Goal: Navigation & Orientation: Find specific page/section

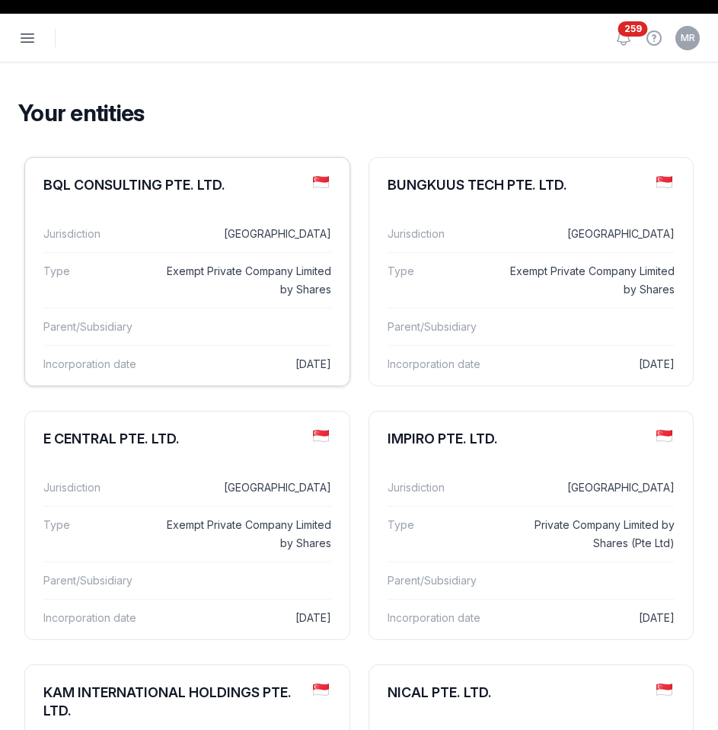
scroll to position [22, 0]
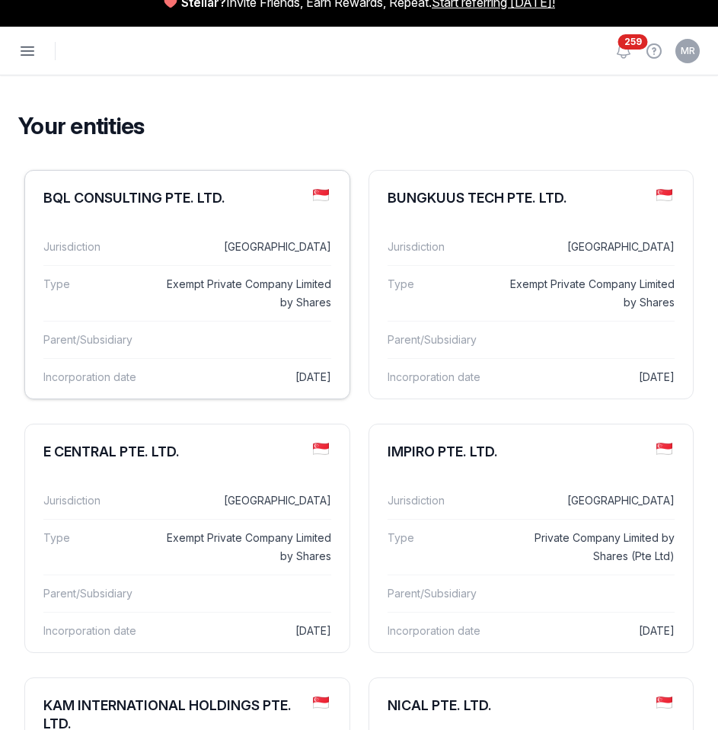
click at [242, 277] on dd "Exempt Private Company Limited by Shares" at bounding box center [248, 293] width 165 height 37
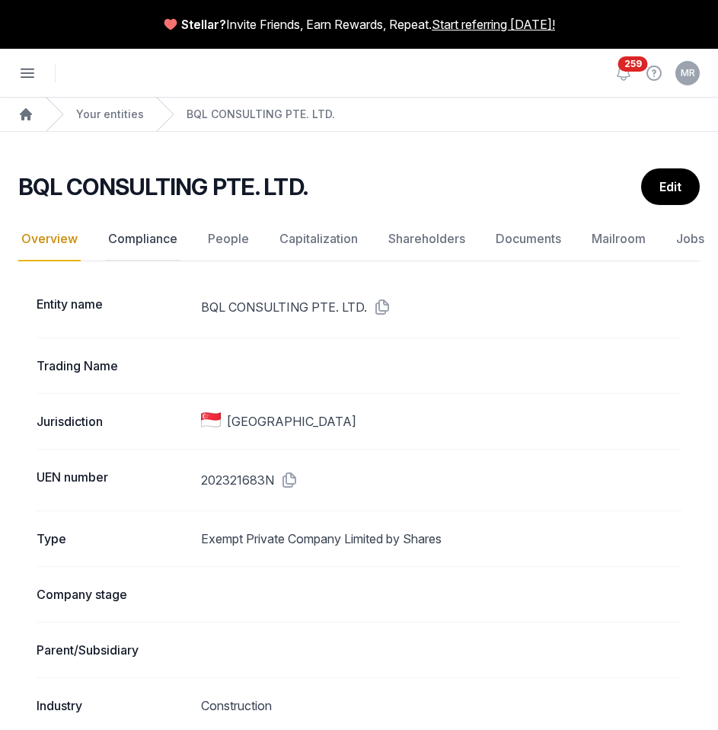
click at [151, 238] on link "Compliance" at bounding box center [142, 239] width 75 height 44
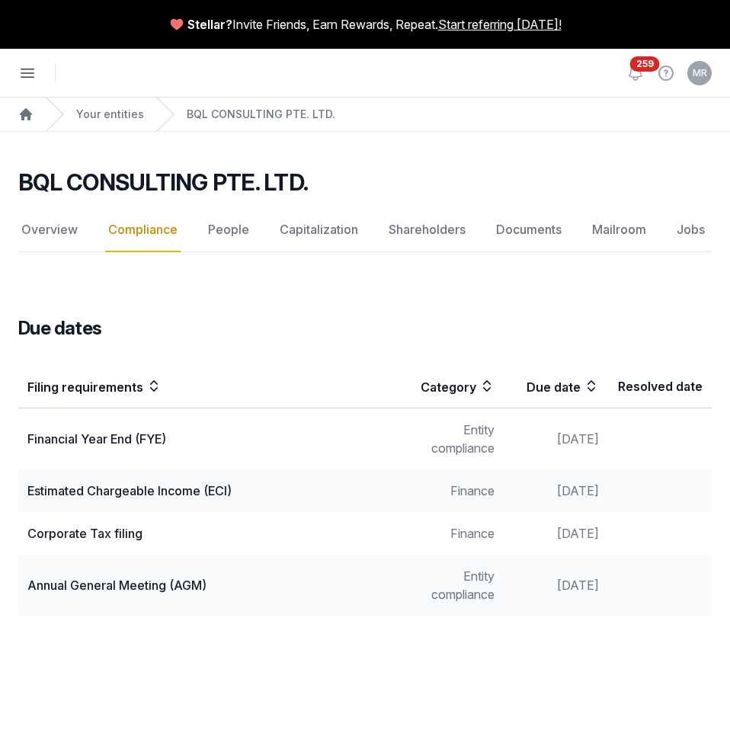
click at [166, 491] on div "Estimated Chargeable Income (ECI)" at bounding box center [208, 491] width 363 height 18
click at [234, 232] on link "People" at bounding box center [228, 230] width 47 height 44
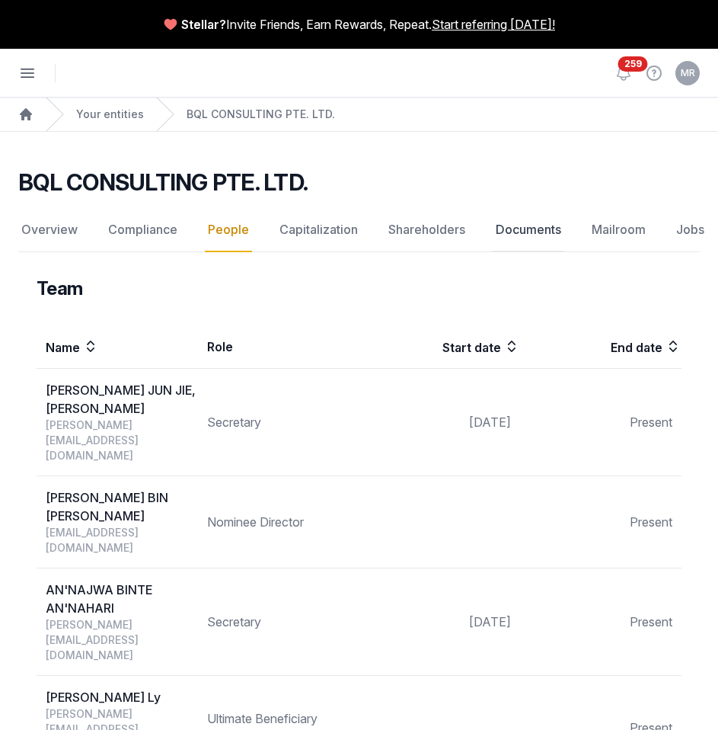
click at [549, 227] on link "Documents" at bounding box center [529, 230] width 72 height 44
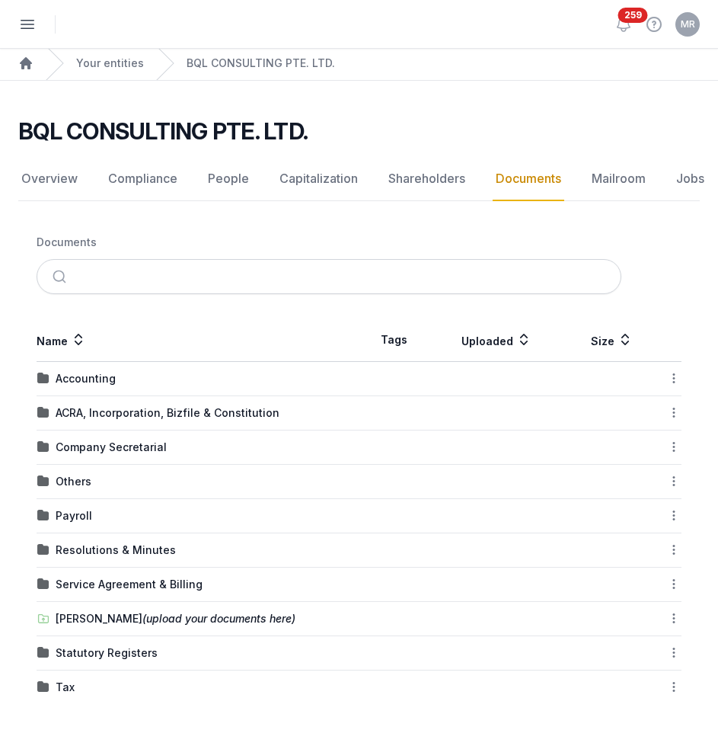
scroll to position [56, 0]
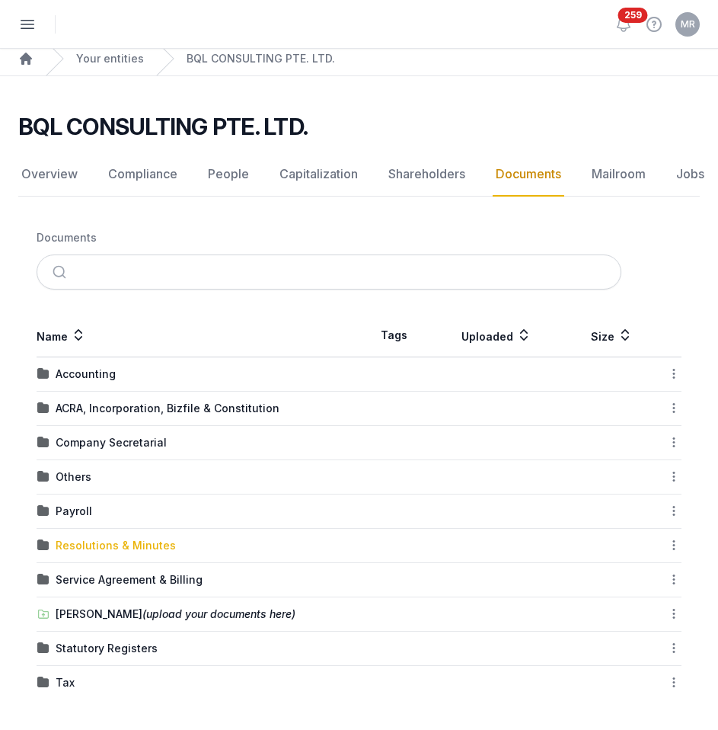
click at [101, 544] on div "Resolutions & Minutes" at bounding box center [116, 545] width 120 height 15
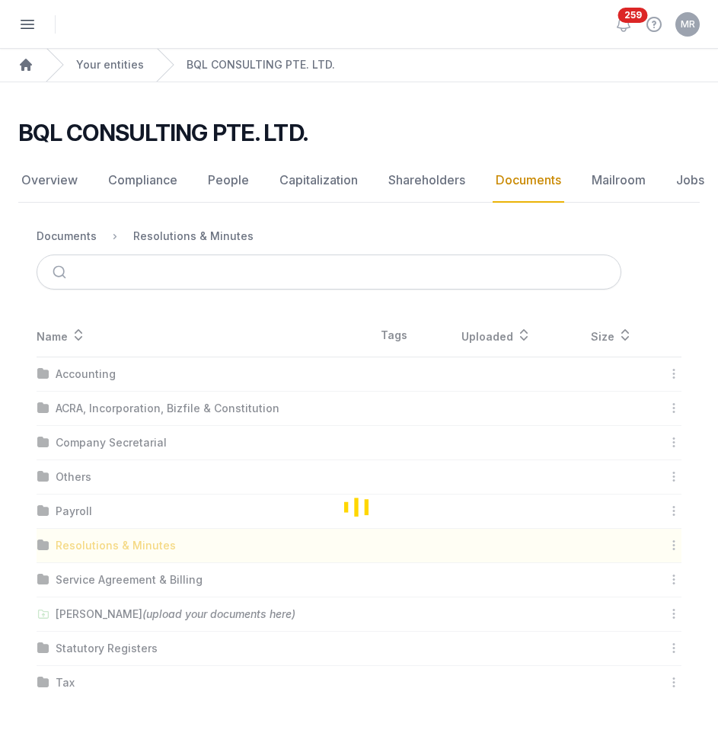
scroll to position [0, 0]
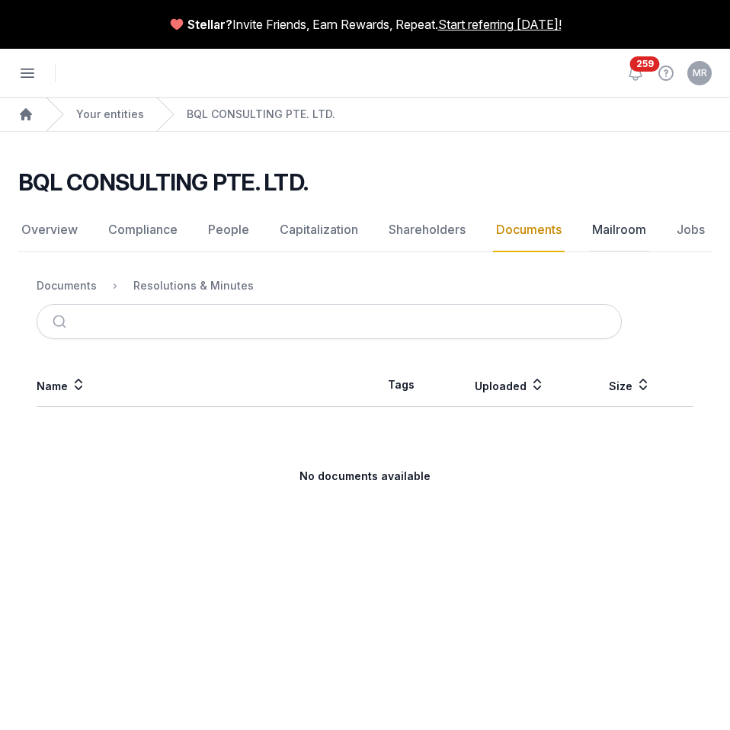
click at [629, 231] on link "Mailroom" at bounding box center [619, 230] width 60 height 44
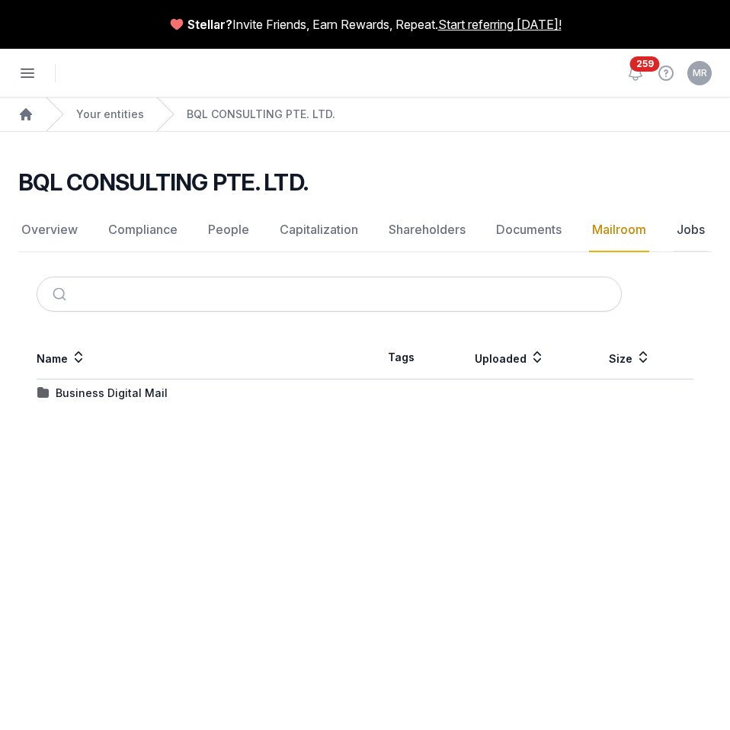
click at [681, 227] on link "Jobs" at bounding box center [691, 230] width 34 height 44
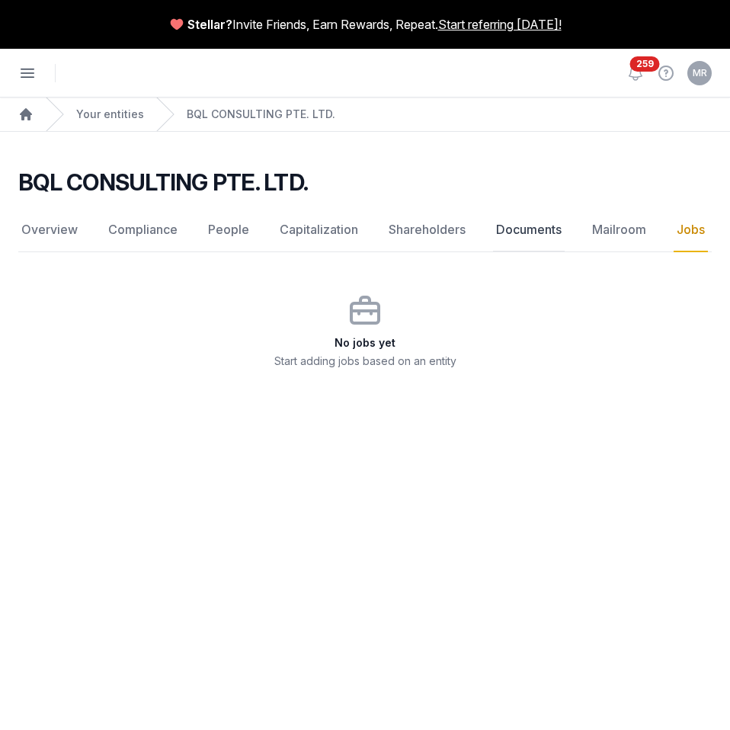
click at [535, 227] on link "Documents" at bounding box center [529, 230] width 72 height 44
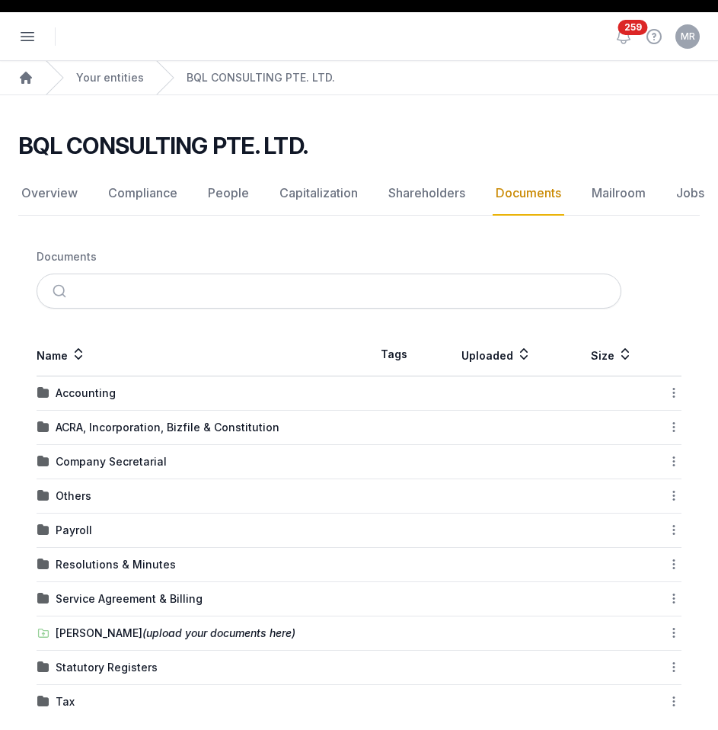
scroll to position [56, 0]
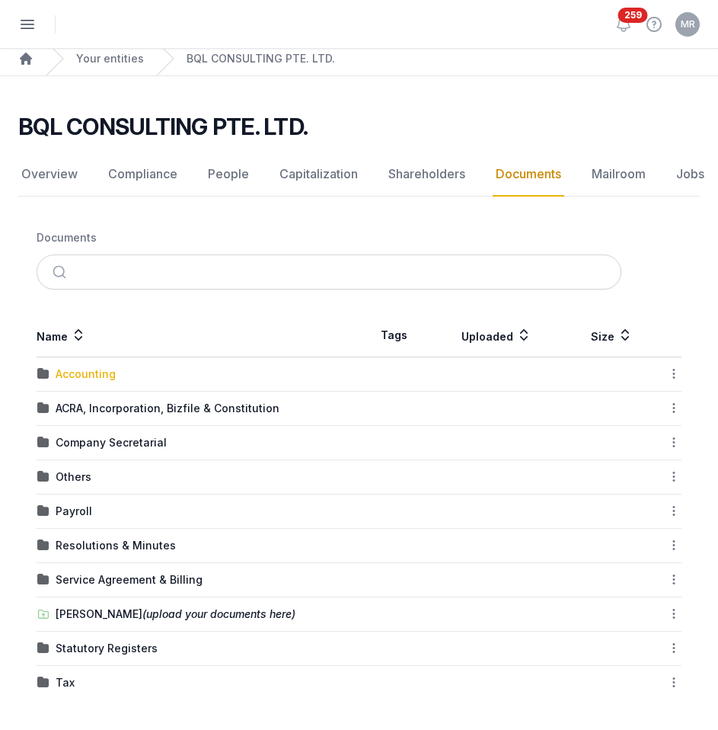
click at [99, 374] on div "Accounting" at bounding box center [86, 373] width 60 height 15
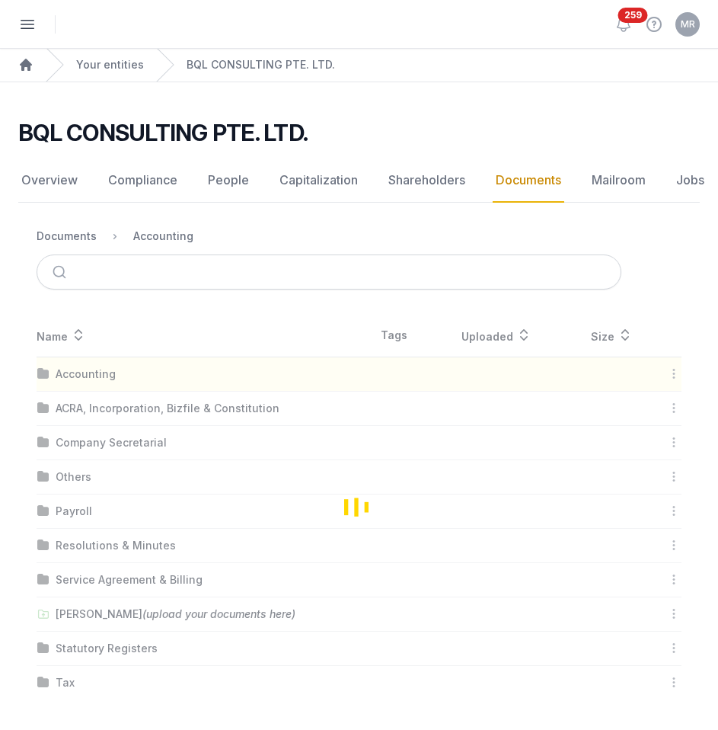
scroll to position [0, 0]
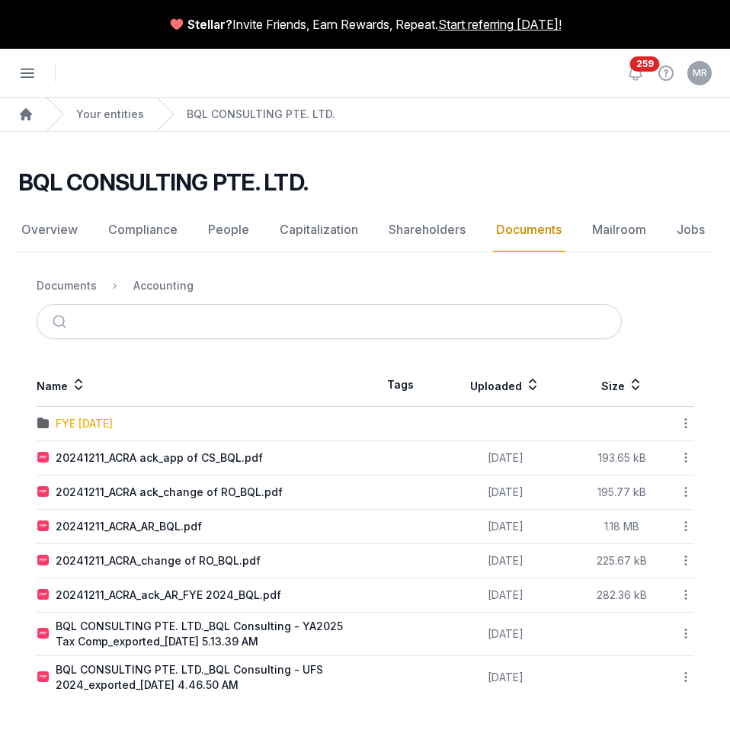
click at [108, 419] on div "FYE [DATE]" at bounding box center [84, 423] width 57 height 15
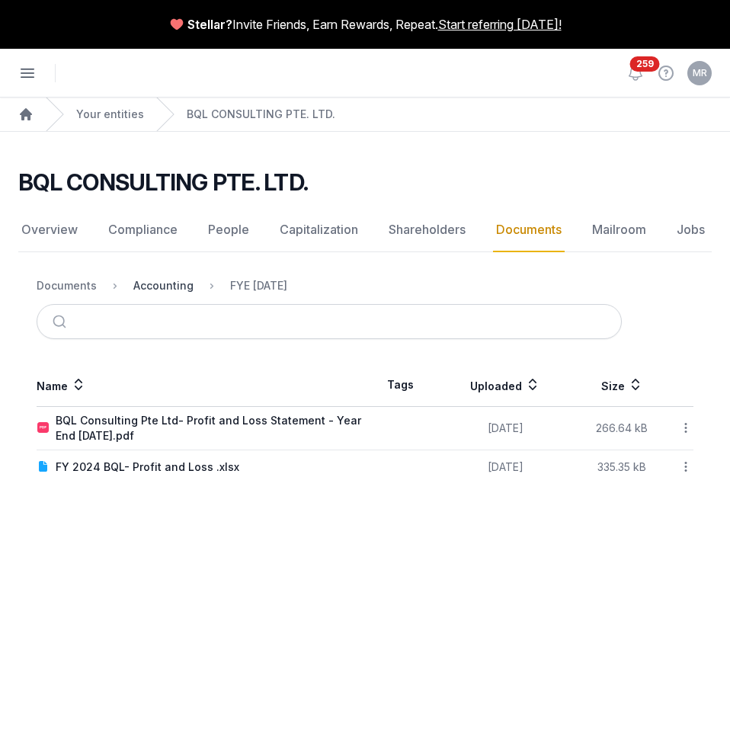
click at [184, 286] on div "Accounting" at bounding box center [163, 285] width 60 height 15
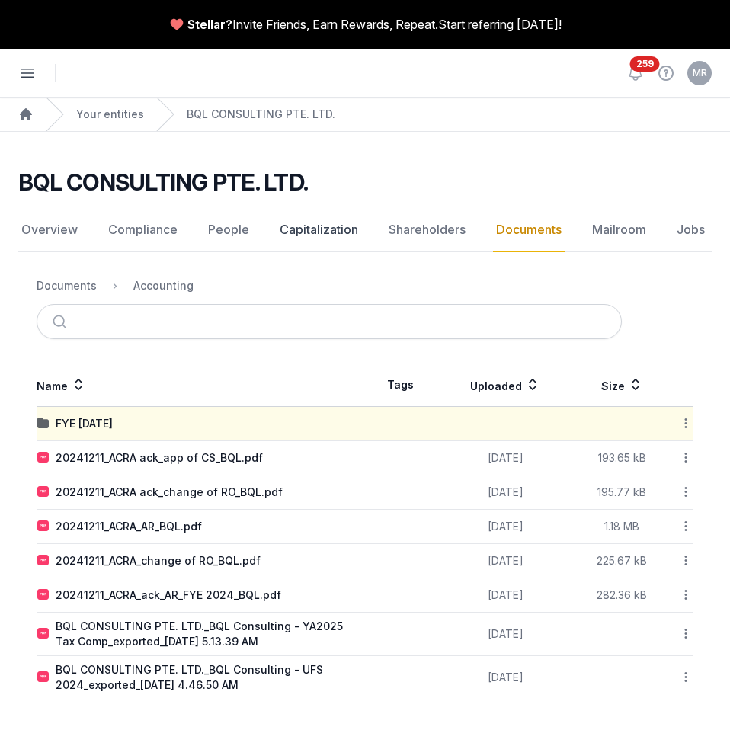
click at [293, 224] on link "Capitalization" at bounding box center [319, 230] width 85 height 44
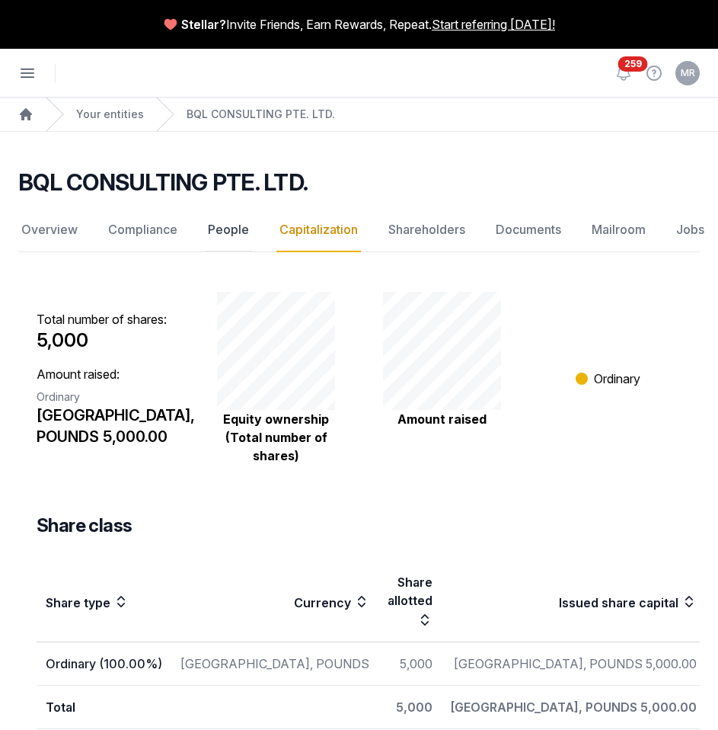
click at [235, 233] on link "People" at bounding box center [228, 230] width 47 height 44
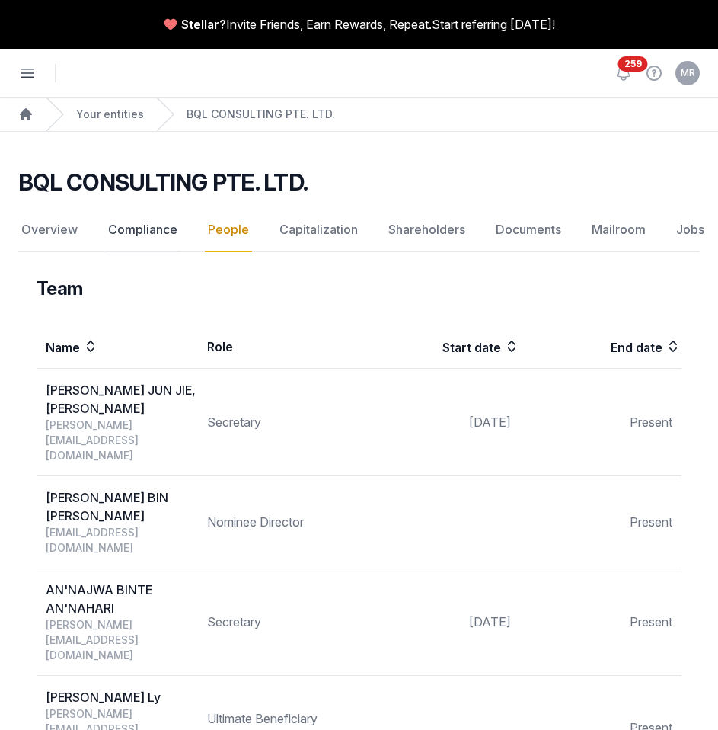
click at [122, 232] on link "Compliance" at bounding box center [142, 230] width 75 height 44
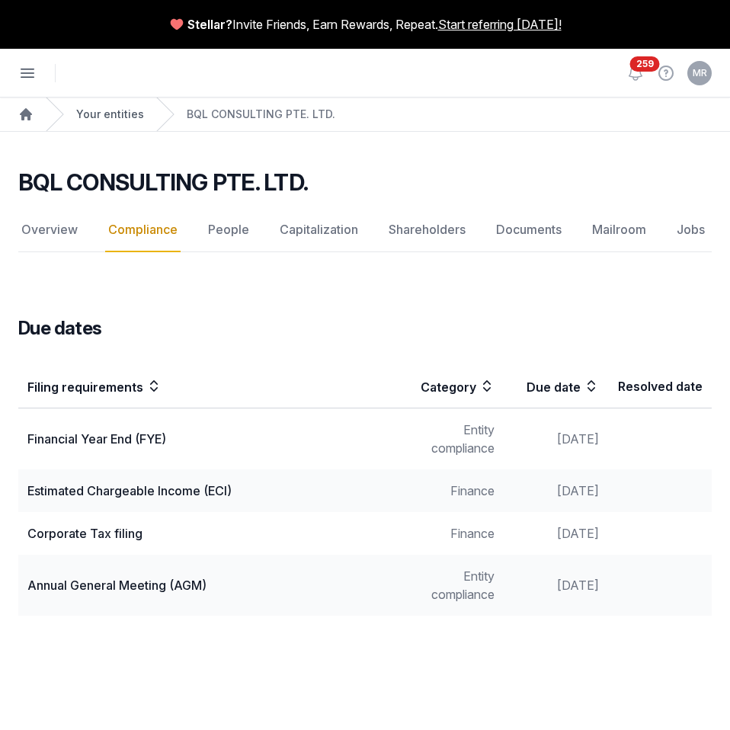
click at [129, 114] on link "Your entities" at bounding box center [110, 114] width 68 height 15
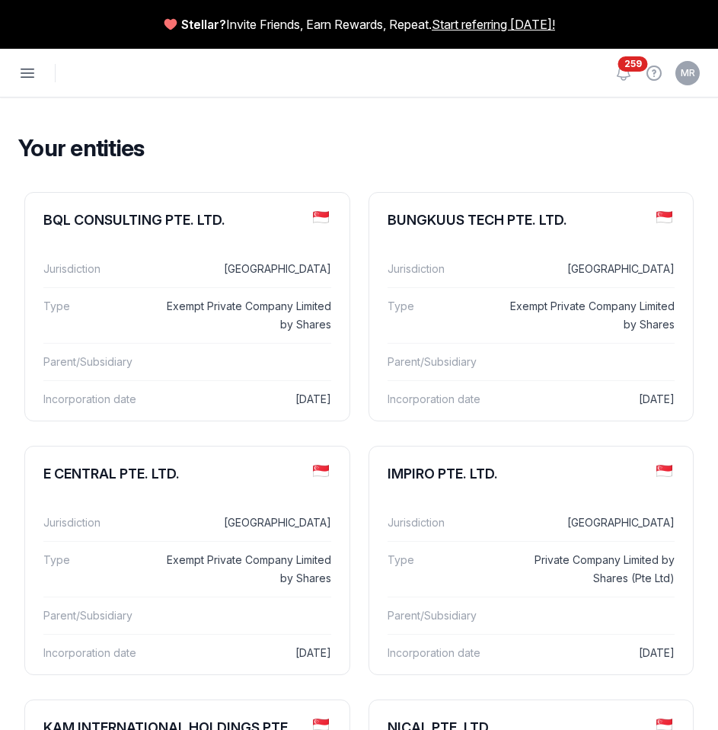
click at [20, 70] on icon "button" at bounding box center [27, 73] width 18 height 18
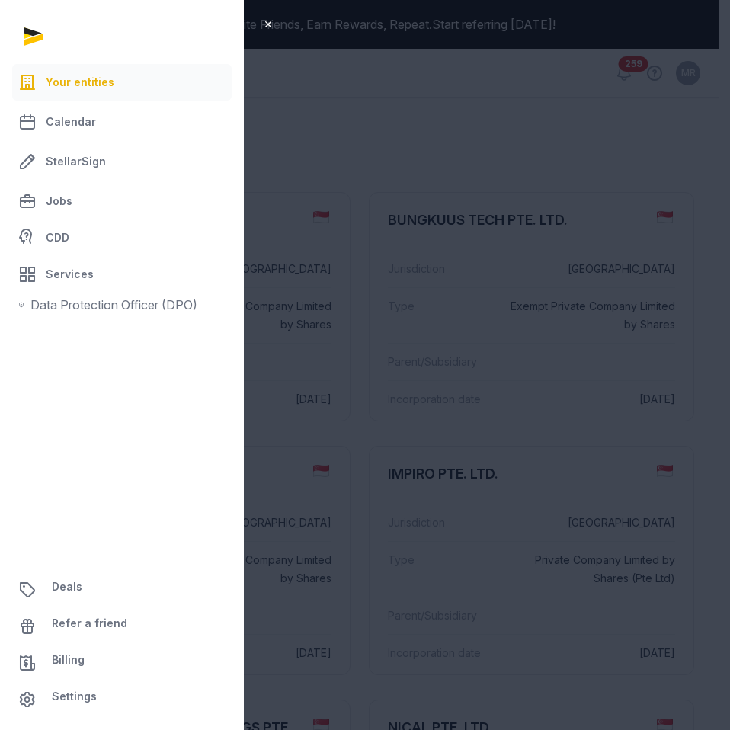
click at [497, 146] on div "Close sidebar Your entities Calendar StellarSign Jobs CDD Services Data Protect…" at bounding box center [365, 365] width 730 height 730
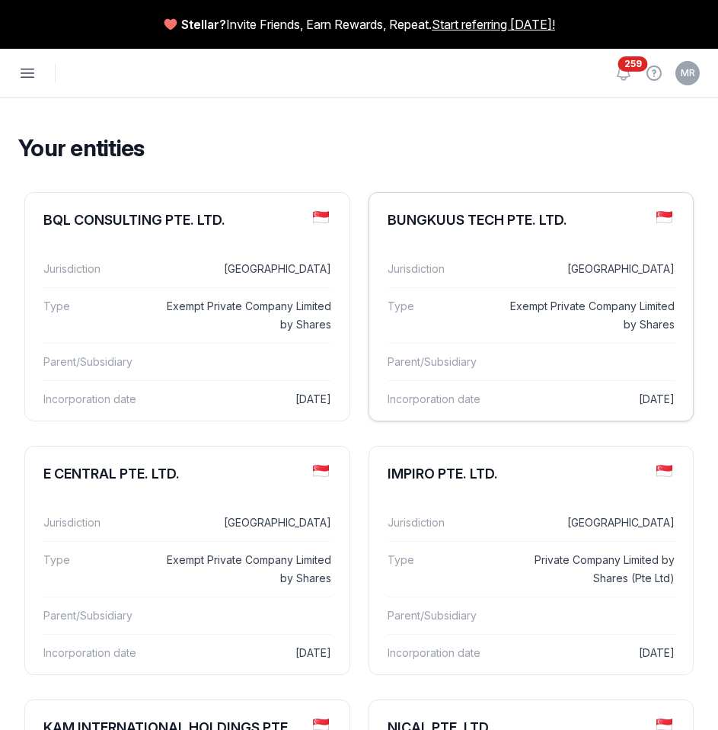
click at [513, 298] on dd "Exempt Private Company Limited by Shares" at bounding box center [592, 315] width 165 height 37
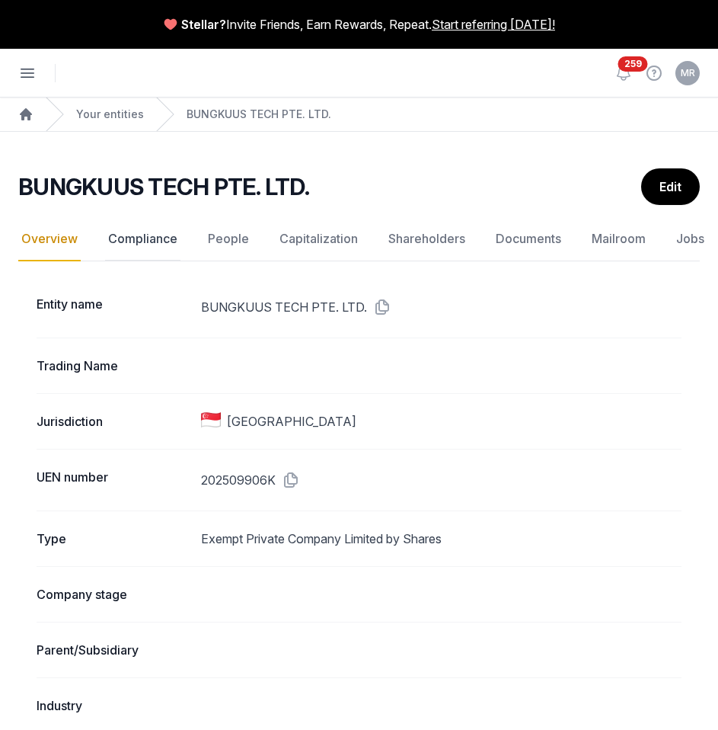
click at [117, 238] on link "Compliance" at bounding box center [142, 239] width 75 height 44
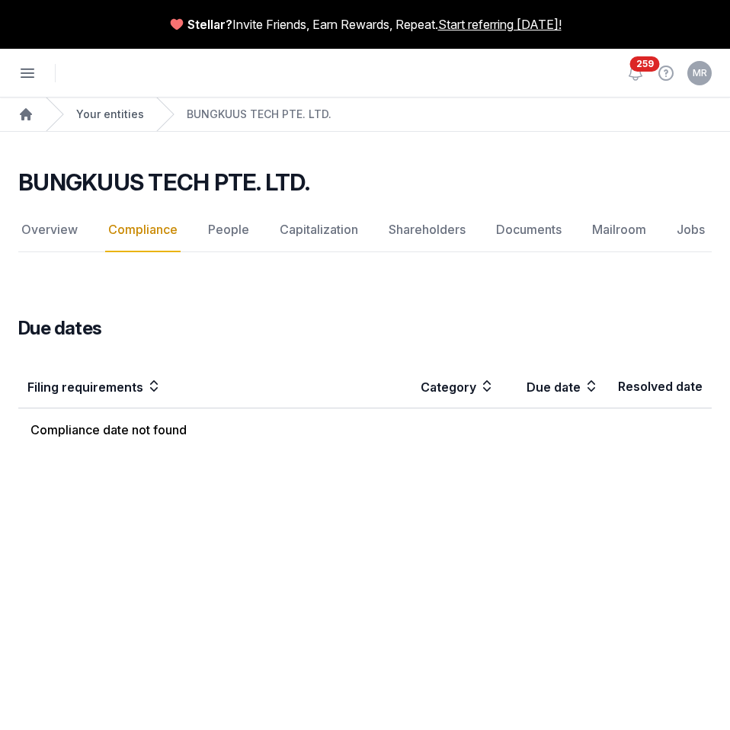
click at [126, 111] on link "Your entities" at bounding box center [110, 114] width 68 height 15
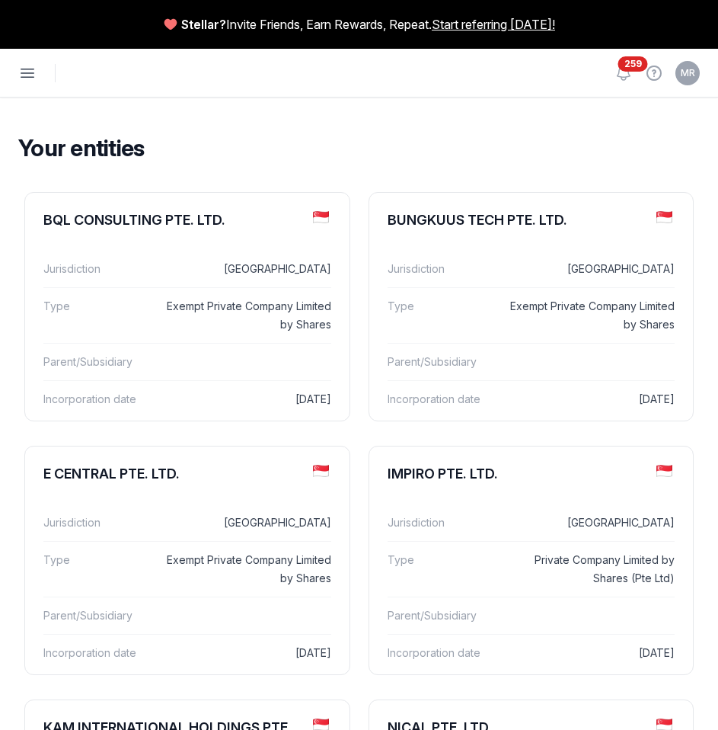
click at [26, 75] on icon "button" at bounding box center [27, 73] width 18 height 18
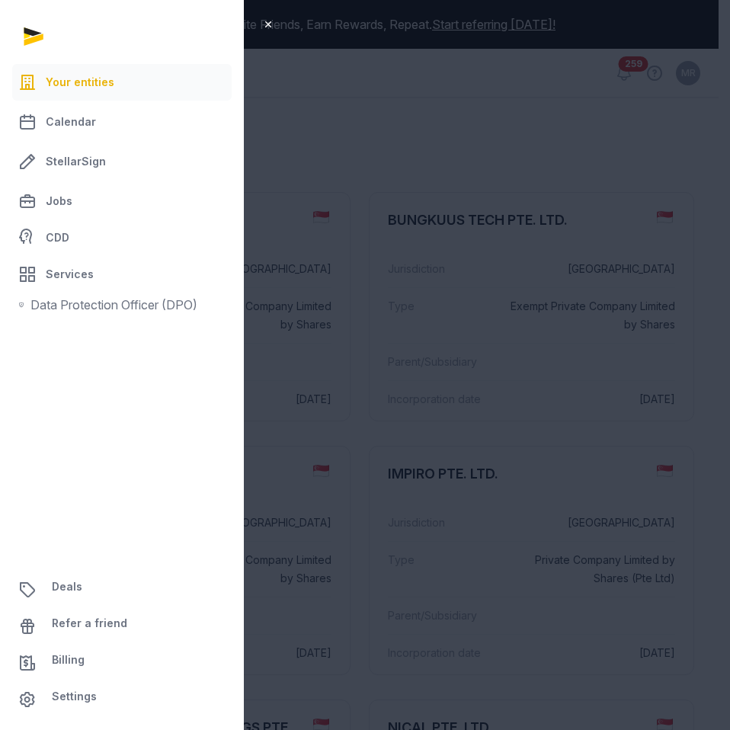
click at [344, 116] on div "Close sidebar Your entities Calendar StellarSign Jobs CDD Services Data Protect…" at bounding box center [365, 365] width 730 height 730
